Goal: Transaction & Acquisition: Register for event/course

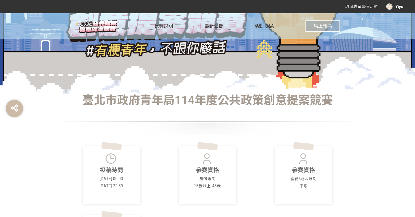
click at [251, 96] on h1 "臺北市政府青年局114年度公共政策創意提案競賽" at bounding box center [207, 101] width 288 height 14
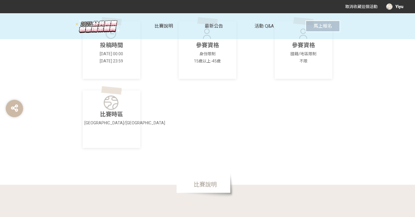
scroll to position [237, 0]
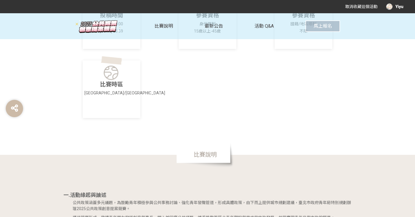
click at [344, 7] on div "取消收藏這個活動 Yiyu" at bounding box center [370, 6] width 67 height 10
click at [327, 22] on button "馬上報名" at bounding box center [323, 26] width 35 height 12
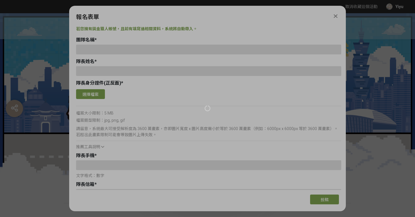
scroll to position [0, 0]
type input "Yiyu"
type input "0908265322"
type input "[EMAIL_ADDRESS][DOMAIN_NAME]"
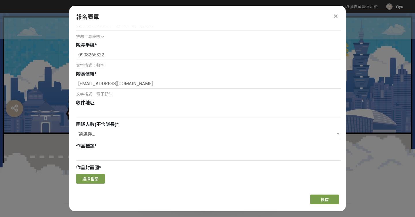
scroll to position [130, 0]
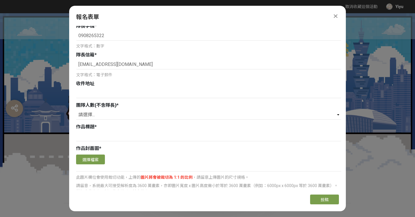
click at [333, 16] on div at bounding box center [335, 16] width 7 height 7
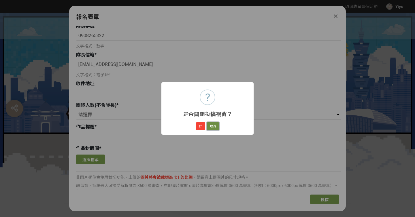
click at [214, 130] on button "取消" at bounding box center [213, 127] width 12 height 8
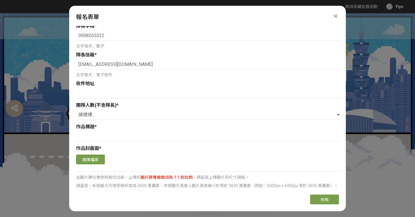
click at [337, 18] on icon at bounding box center [336, 16] width 4 height 6
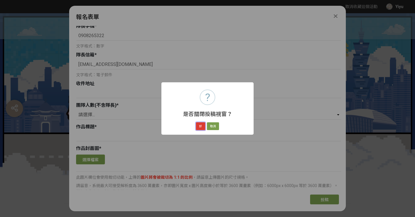
click at [203, 129] on button "好" at bounding box center [200, 127] width 9 height 8
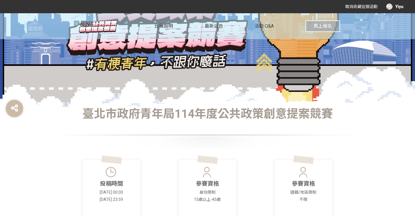
scroll to position [0, 0]
